Goal: Transaction & Acquisition: Purchase product/service

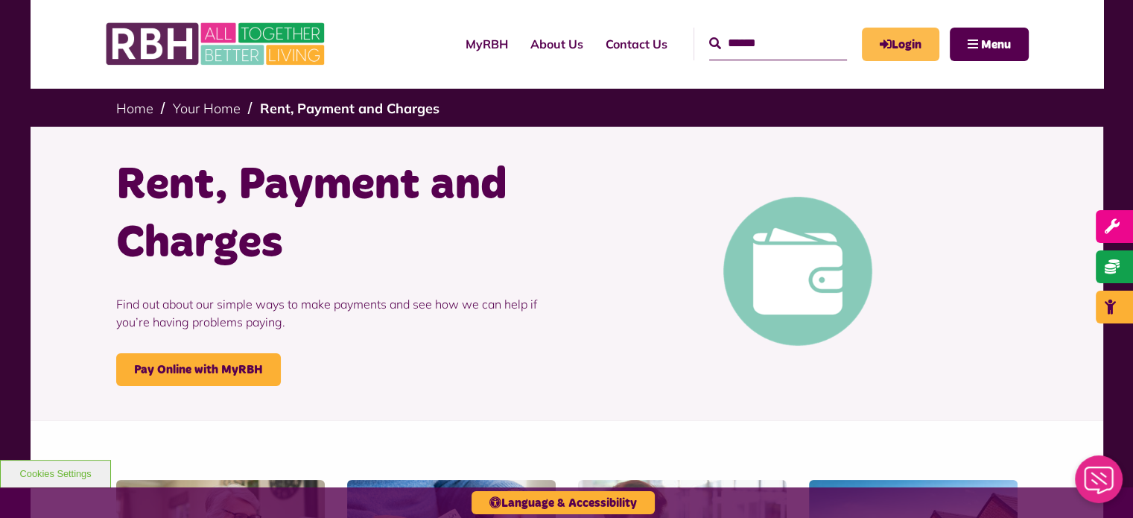
click at [0, 0] on icon "MyRBH" at bounding box center [0, 0] width 0 height 0
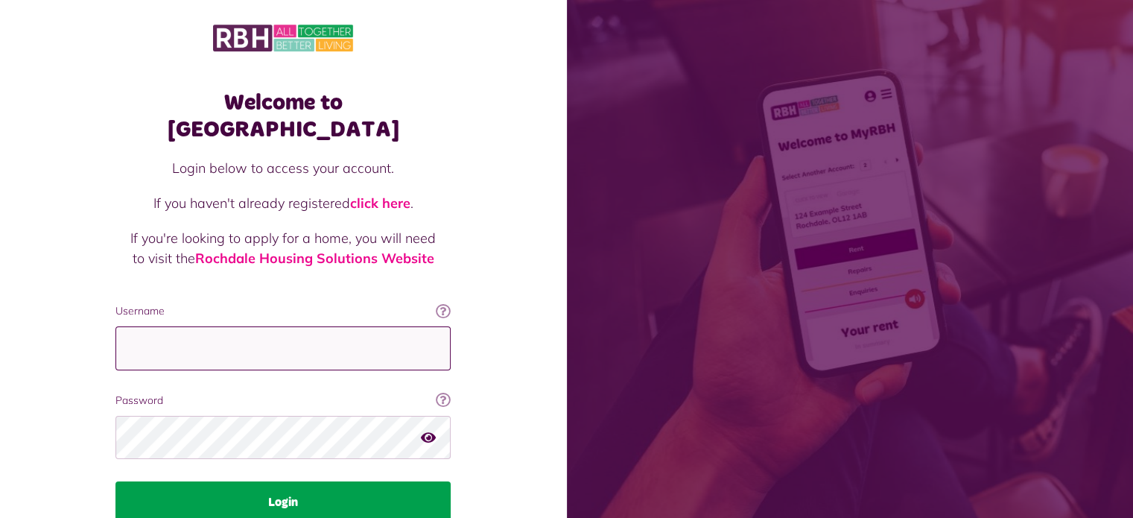
type input "**********"
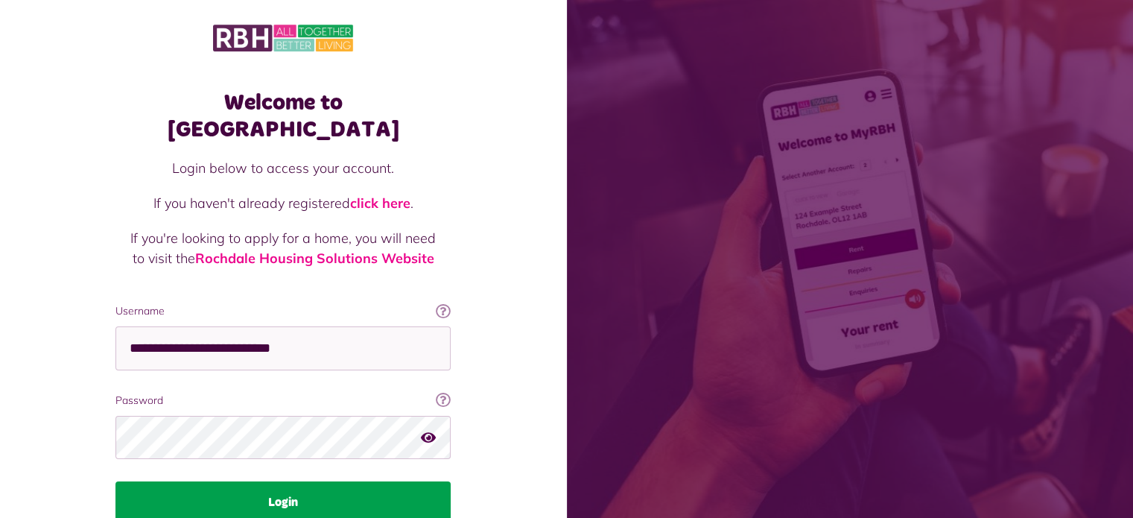
click at [238, 481] on button "Login" at bounding box center [282, 502] width 335 height 42
click at [341, 481] on button "Login" at bounding box center [282, 502] width 335 height 42
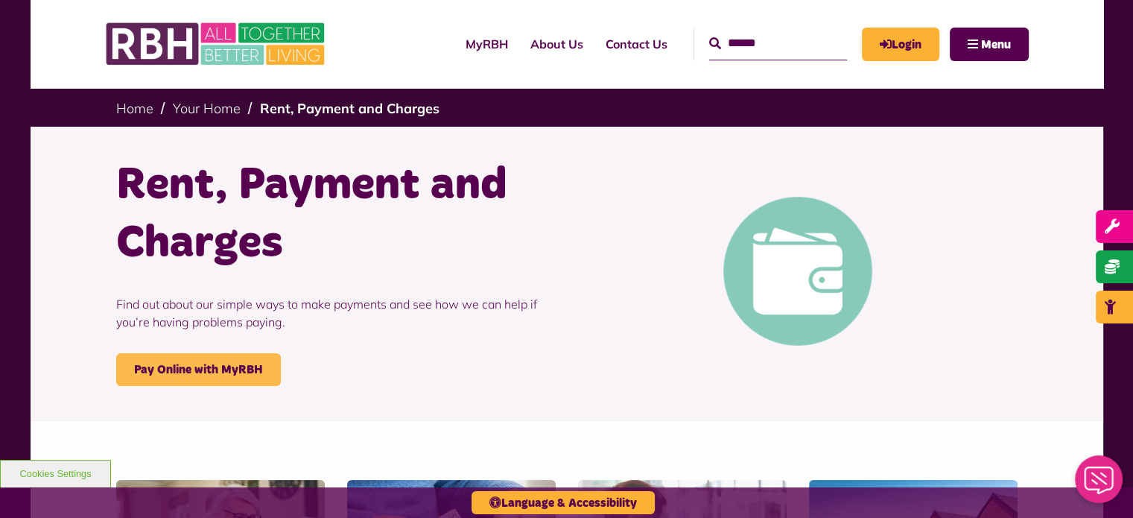
click at [196, 369] on link "Pay Online with MyRBH" at bounding box center [198, 369] width 165 height 33
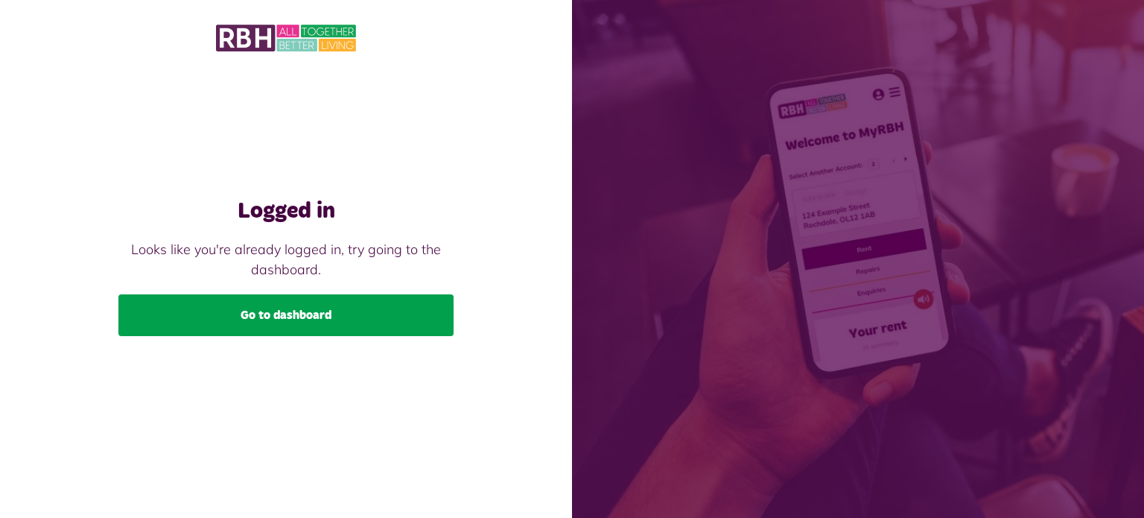
click at [314, 310] on link "Go to dashboard" at bounding box center [285, 315] width 335 height 42
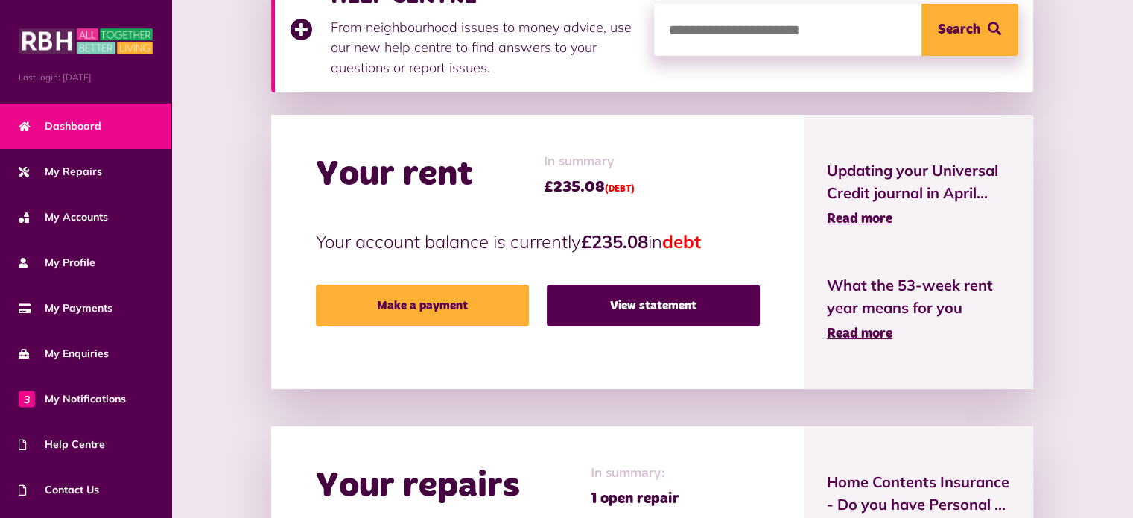
scroll to position [350, 0]
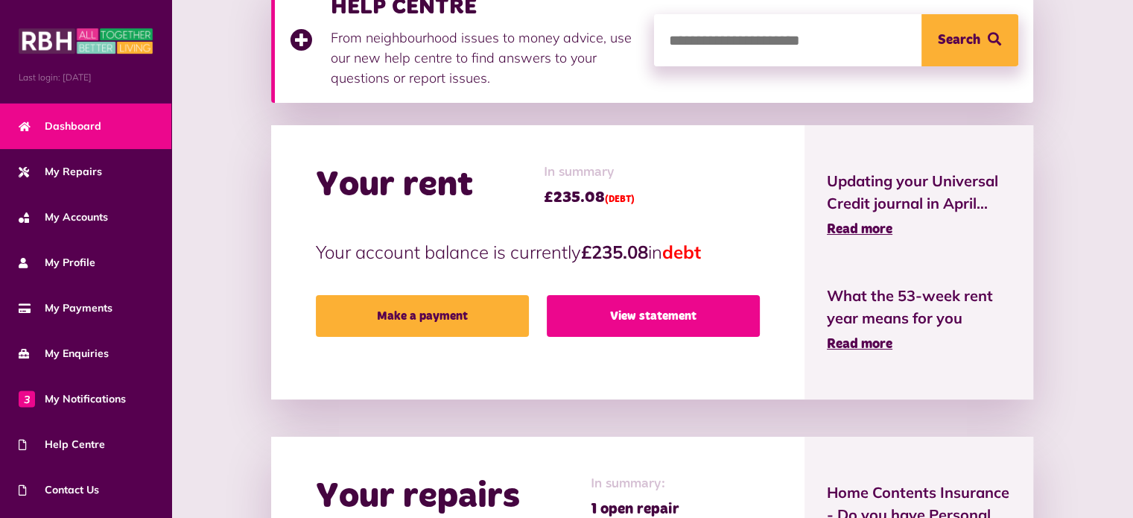
click at [617, 317] on link "View statement" at bounding box center [653, 316] width 213 height 42
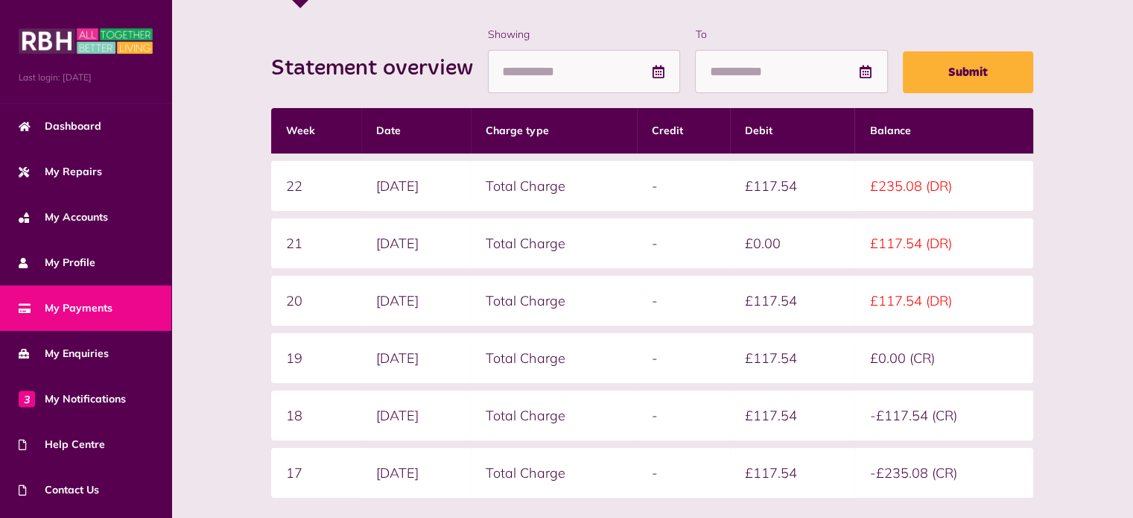
scroll to position [301, 0]
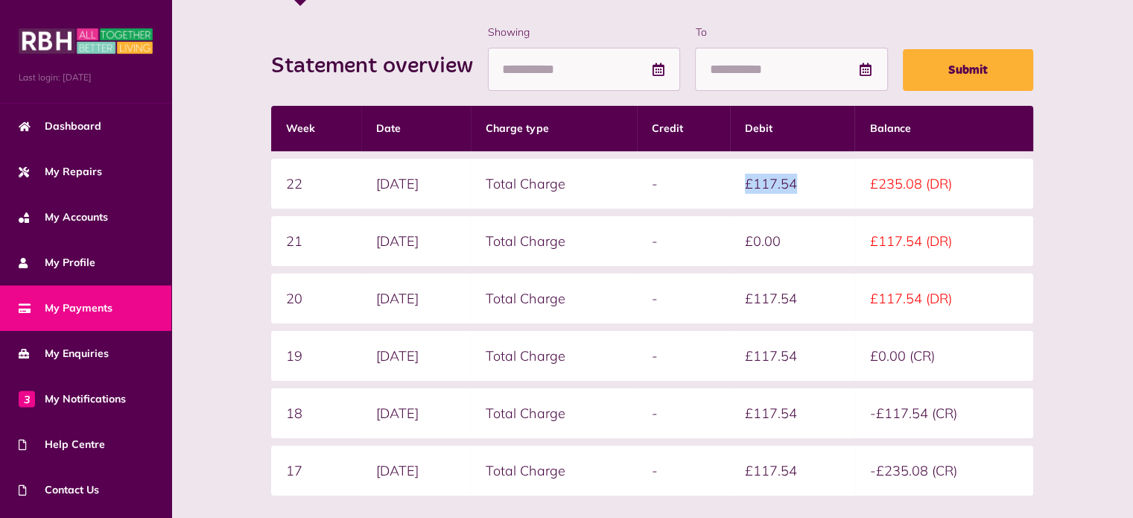
drag, startPoint x: 811, startPoint y: 183, endPoint x: 754, endPoint y: 180, distance: 56.7
click at [754, 180] on td "£117.54" at bounding box center [792, 184] width 125 height 50
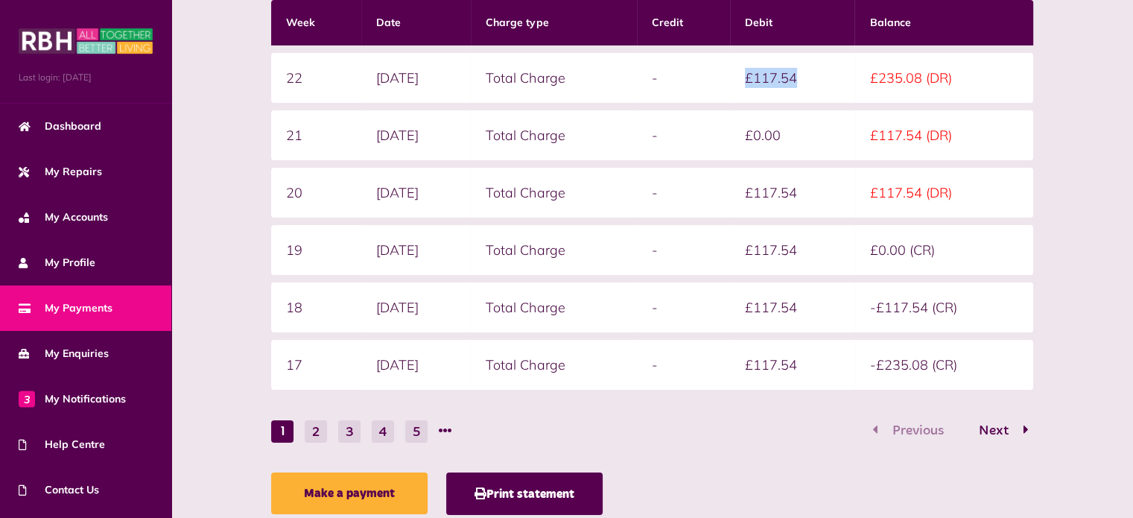
scroll to position [453, 0]
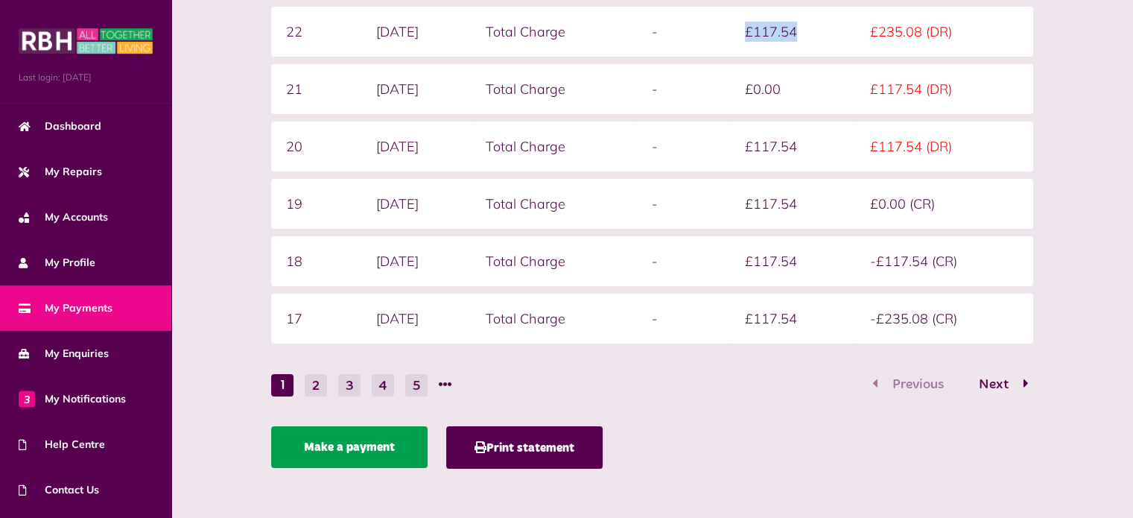
click at [329, 446] on link "Make a payment" at bounding box center [349, 447] width 156 height 42
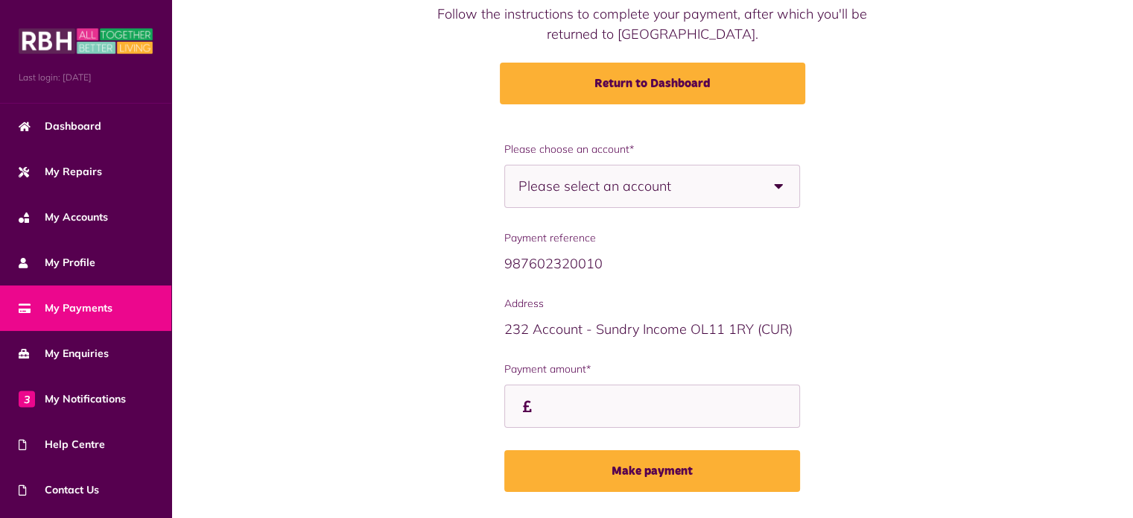
scroll to position [142, 0]
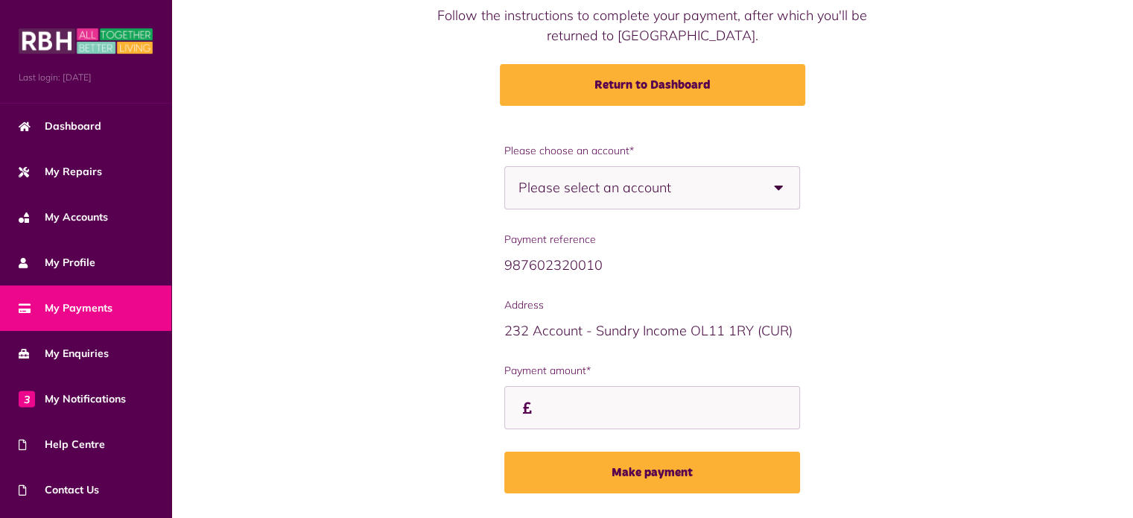
click at [688, 183] on span "Please select an account" at bounding box center [621, 188] width 205 height 42
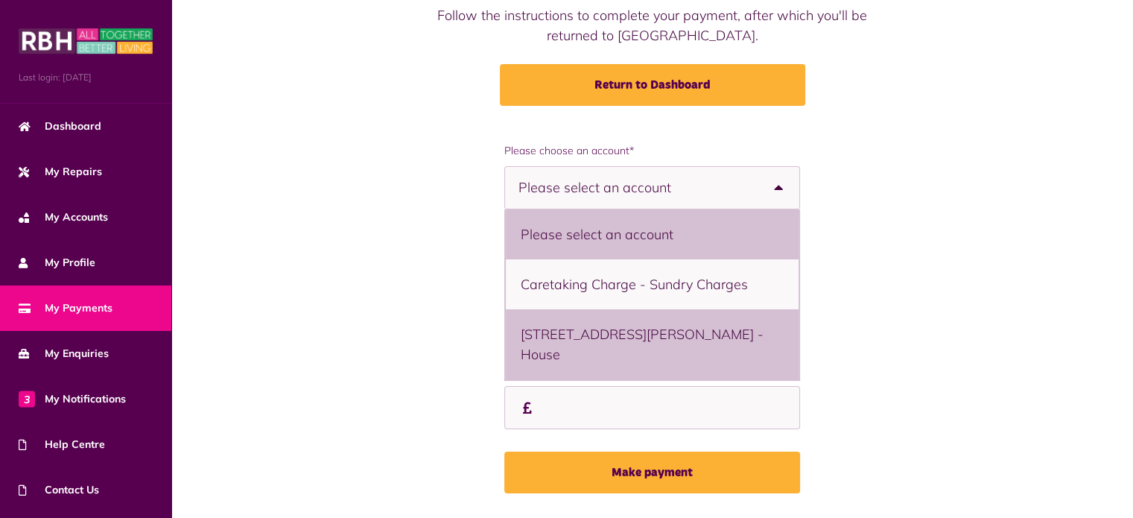
click at [647, 346] on li "25 Roch Mills Crescent, Rochdale, OL11 4QW - House" at bounding box center [652, 344] width 293 height 70
select select "**********"
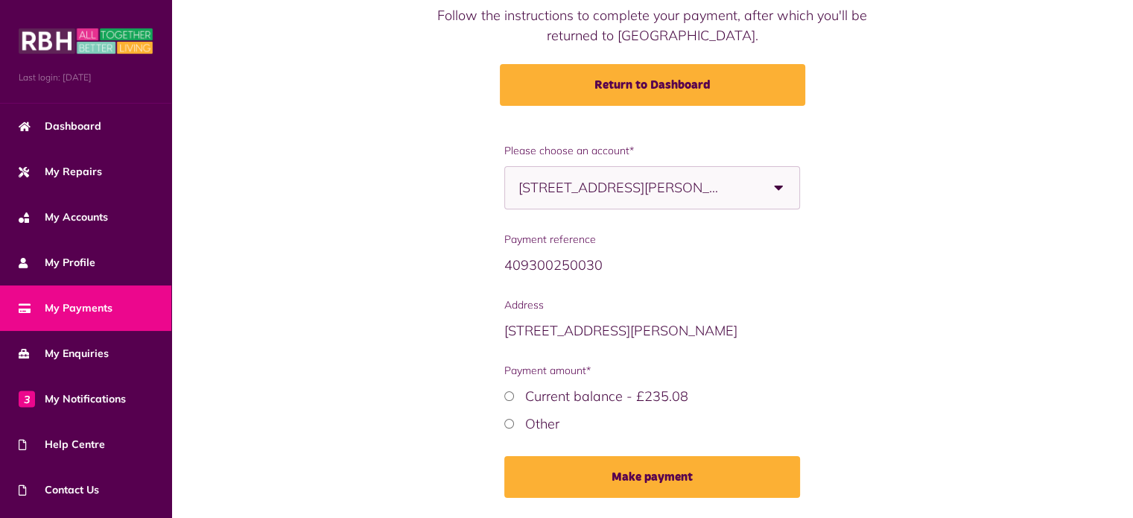
scroll to position [188, 0]
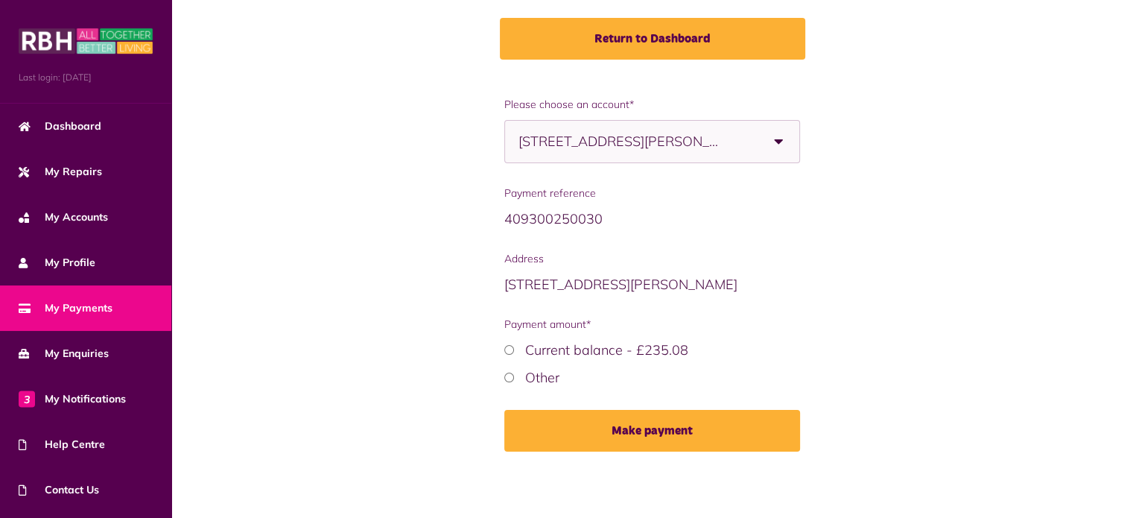
click at [533, 374] on label "Other" at bounding box center [542, 377] width 34 height 17
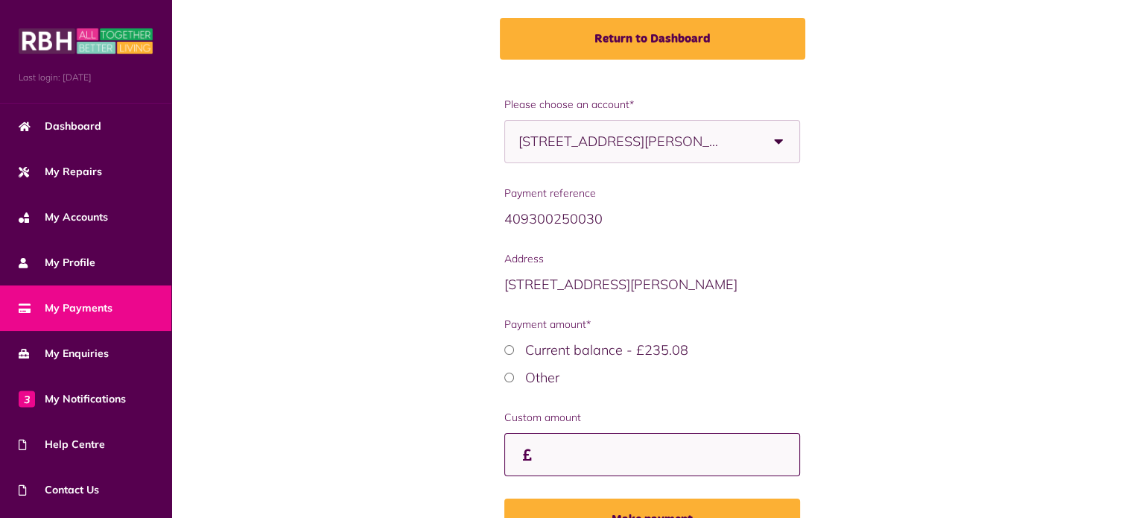
click at [576, 452] on input "Payment amount*" at bounding box center [652, 455] width 296 height 44
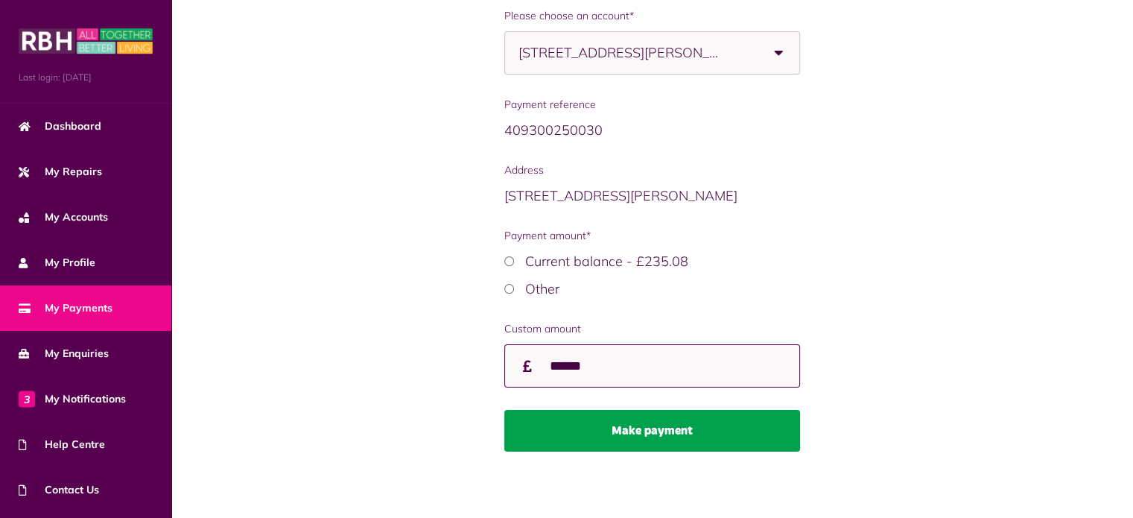
type input "******"
click at [712, 431] on button "Make payment" at bounding box center [652, 431] width 296 height 42
